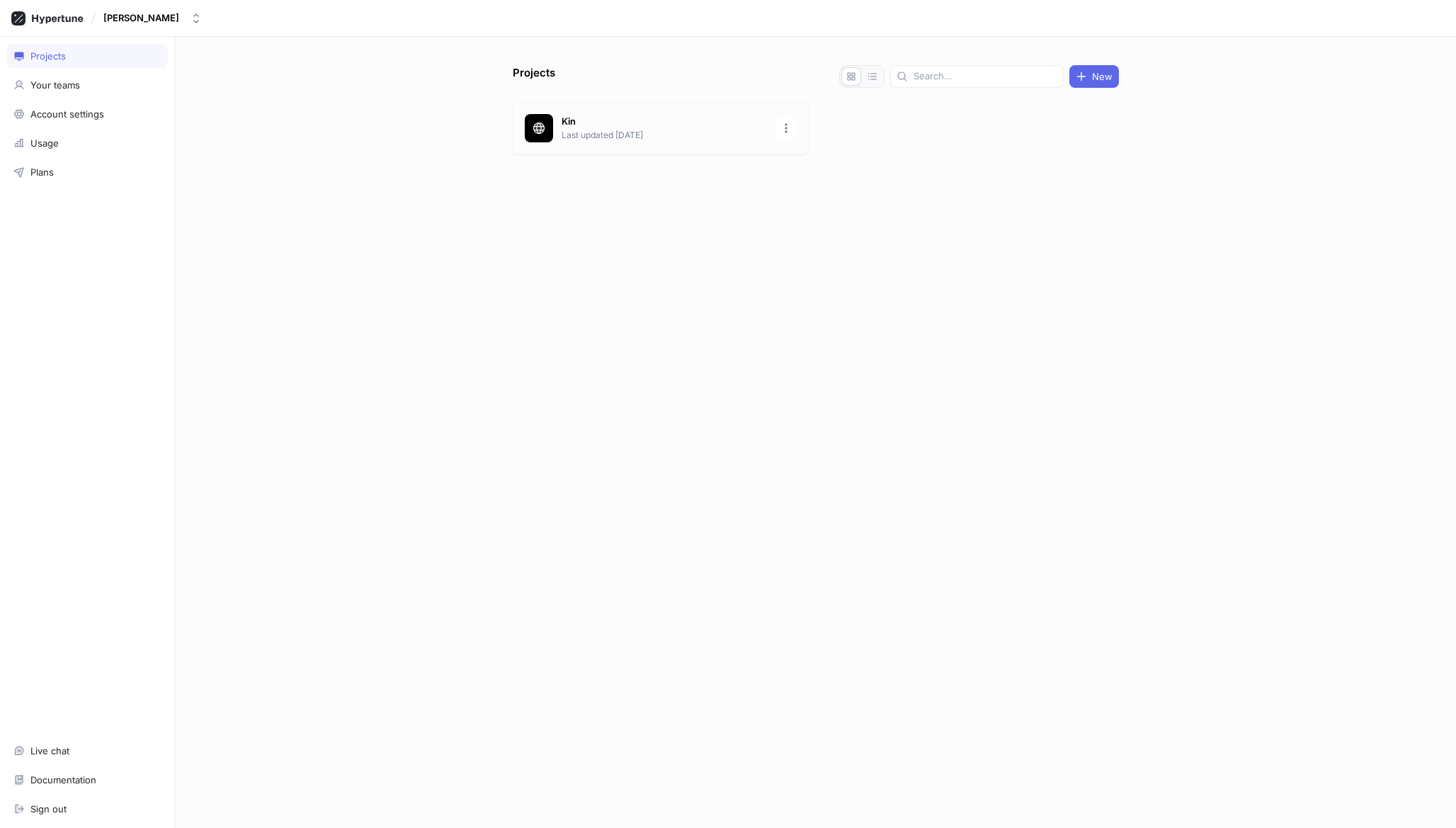
click at [746, 117] on p "Kin" at bounding box center [665, 122] width 206 height 15
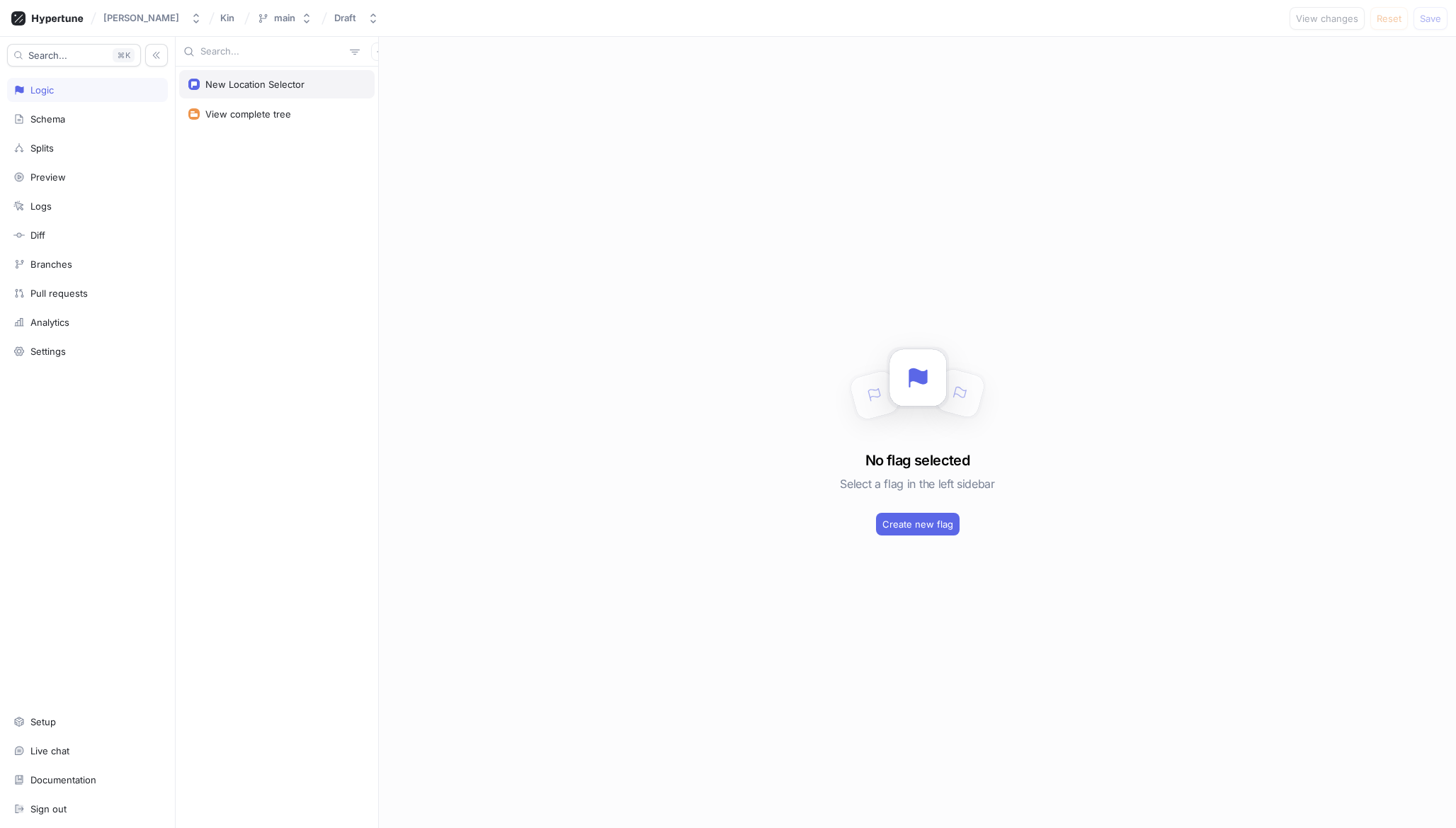
click at [270, 87] on div "New Location Selector" at bounding box center [255, 84] width 99 height 11
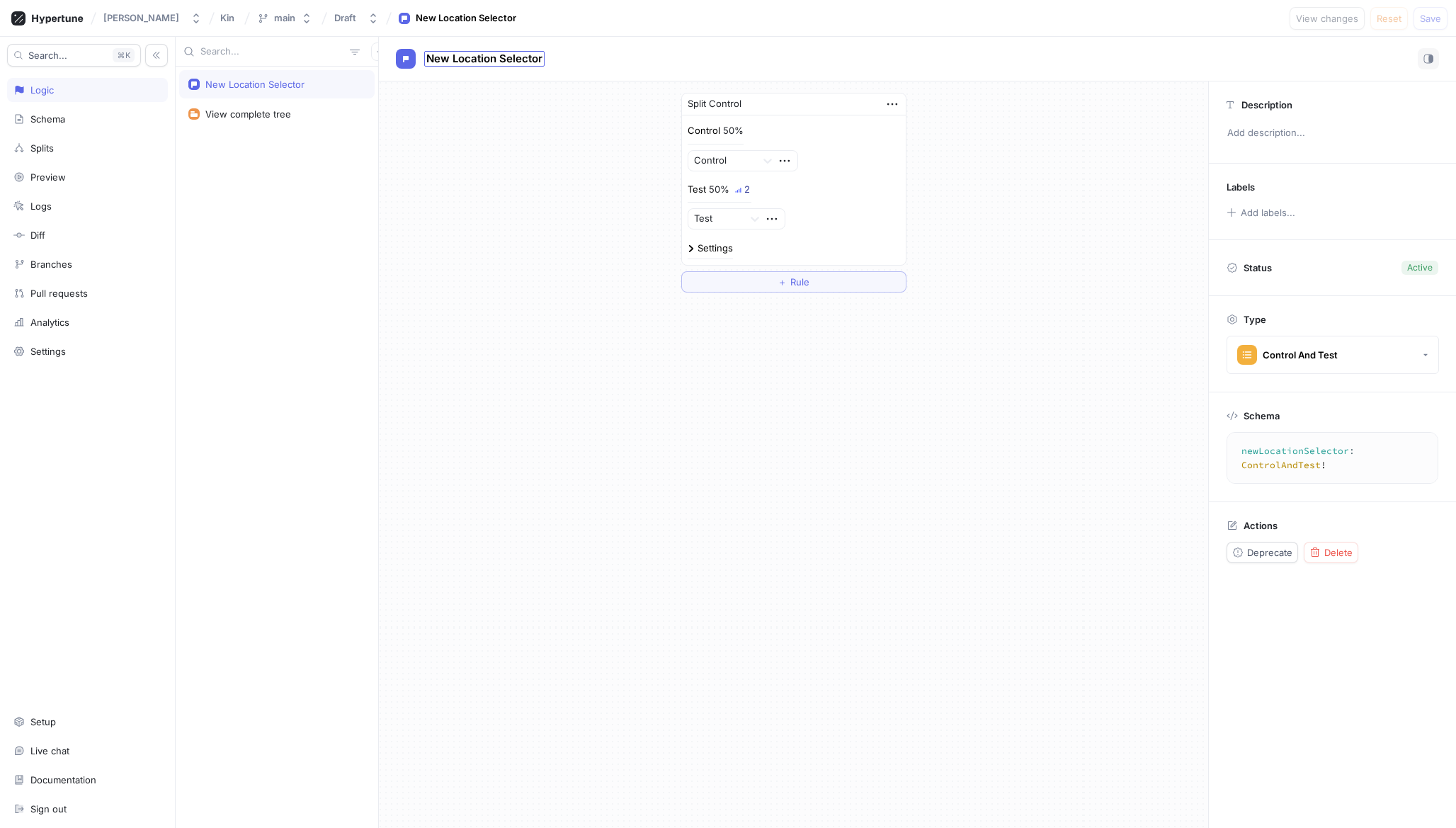
click at [490, 56] on span "New Location Selector" at bounding box center [484, 58] width 117 height 11
type input "N"
type input "No Search Location Selector"
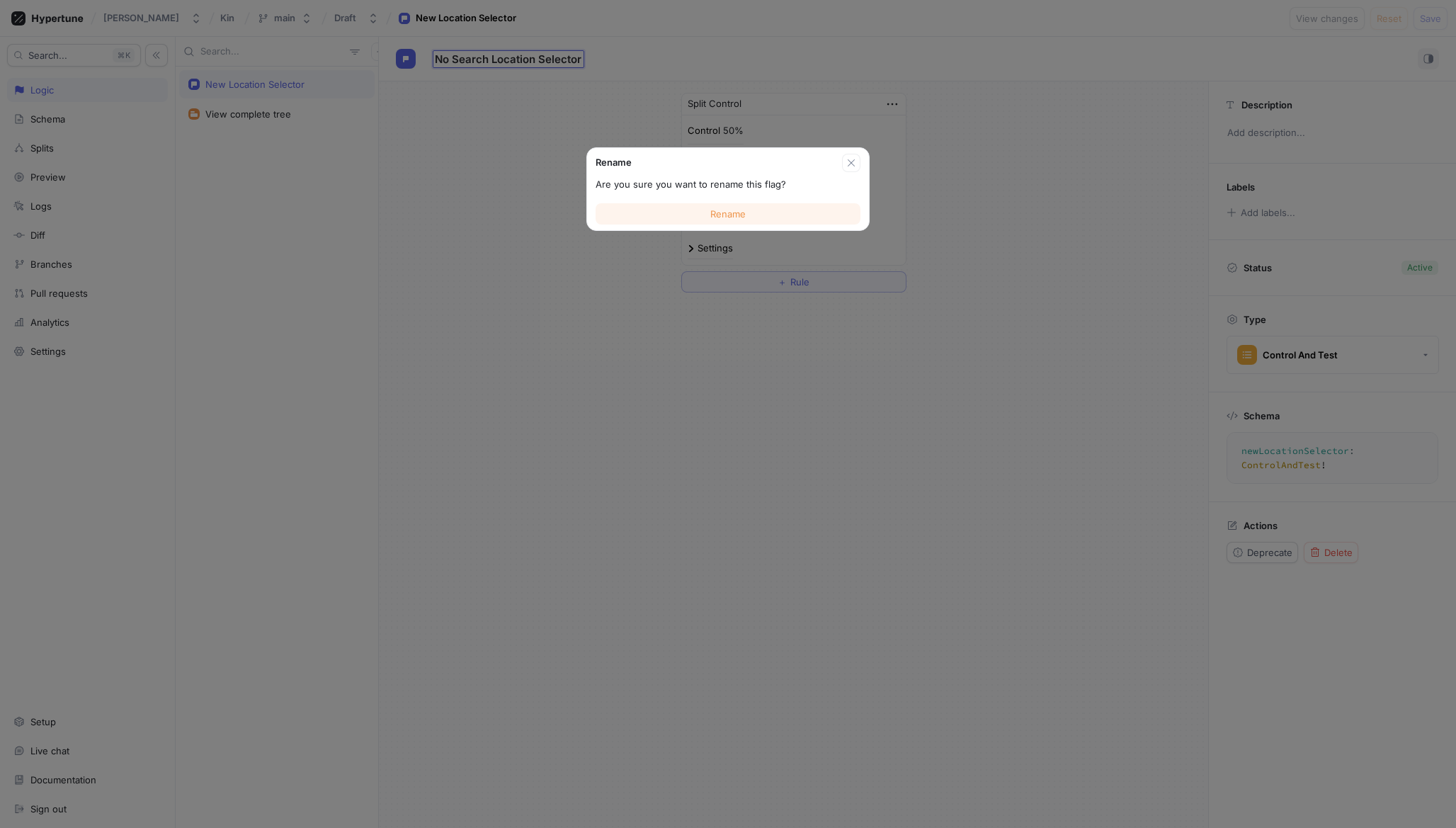
click at [667, 210] on button "Rename" at bounding box center [728, 213] width 265 height 21
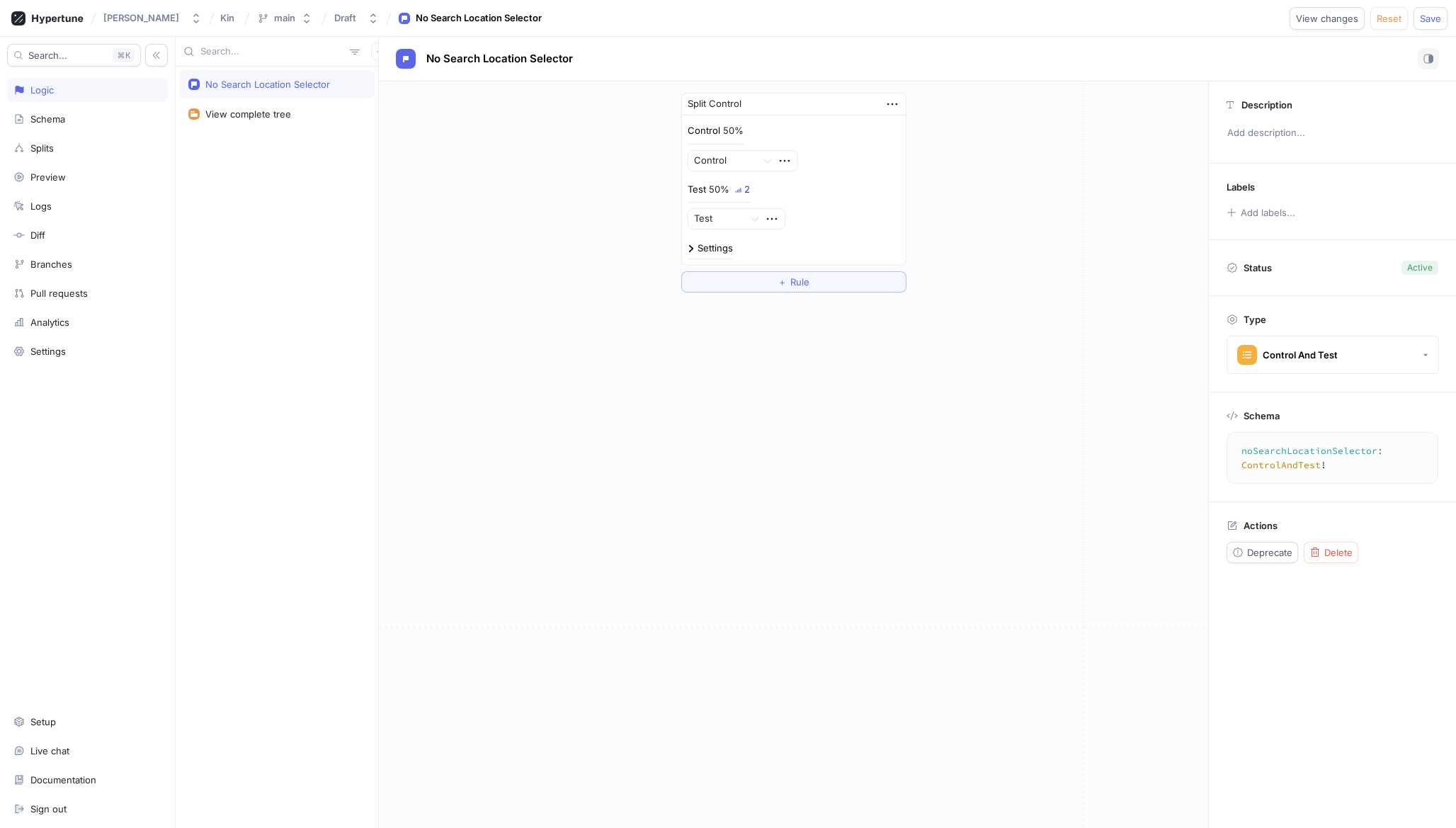
click at [636, 260] on div "Split Control Control 50% Control Test 50% 2 Test Settings ＋ Rule" at bounding box center [793, 192] width 830 height 222
click at [1448, 24] on div "[PERSON_NAME] Kin main Draft No Search Location Selector View changes Reset Save" at bounding box center [728, 18] width 1456 height 36
click at [1442, 22] on button "Save" at bounding box center [1431, 18] width 34 height 23
click at [76, 785] on div "Documentation" at bounding box center [63, 780] width 66 height 11
